Goal: Task Accomplishment & Management: Manage account settings

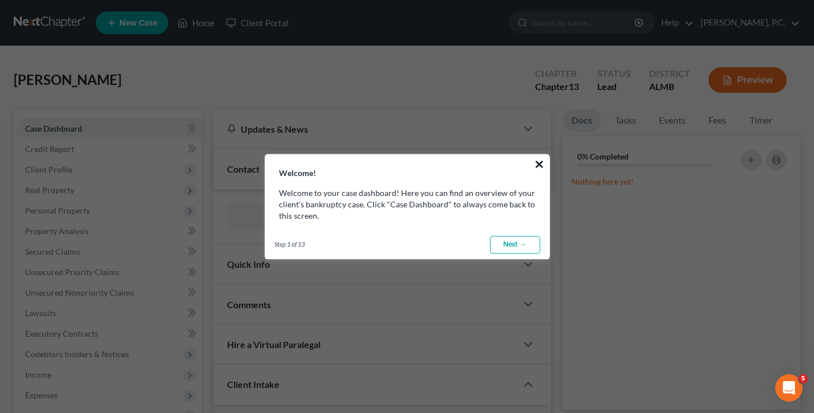
click at [542, 163] on button "×" at bounding box center [539, 164] width 11 height 18
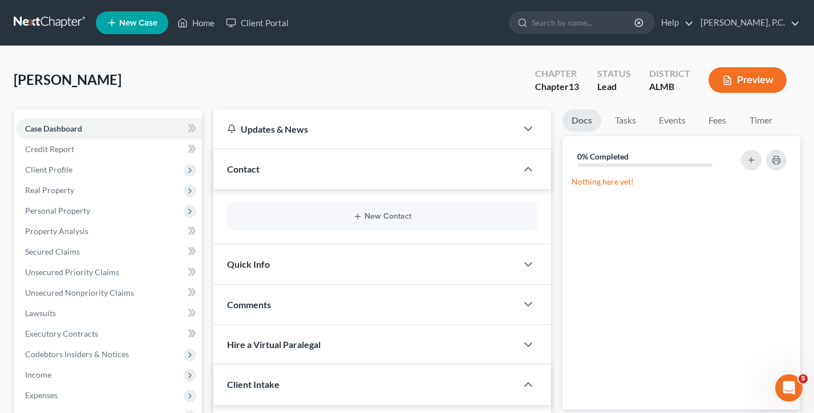
click at [759, 8] on ul "New Case Home Client Portal - No Result - See all results Or Press Enter... Hel…" at bounding box center [448, 23] width 704 height 30
click at [757, 21] on link "[PERSON_NAME], P.C." at bounding box center [746, 23] width 105 height 21
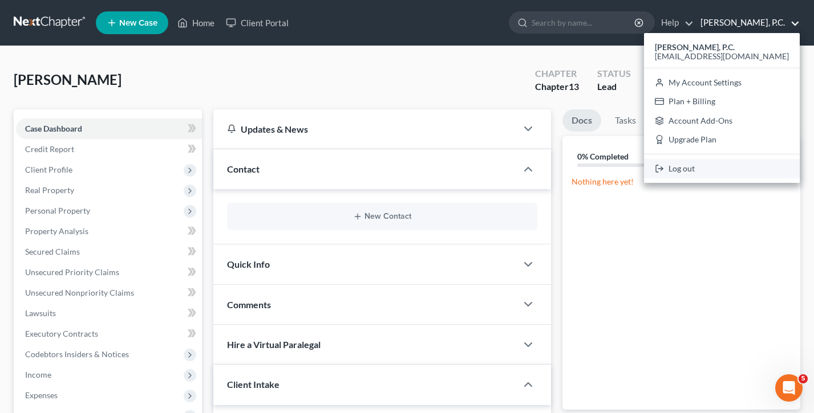
click at [729, 170] on link "Log out" at bounding box center [722, 168] width 156 height 19
